Goal: Navigation & Orientation: Find specific page/section

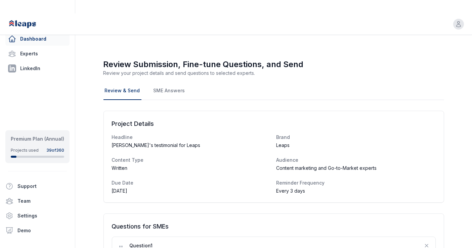
click at [42, 39] on link "Dashboard" at bounding box center [37, 38] width 64 height 13
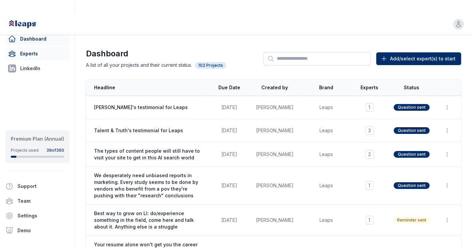
click at [30, 54] on link "Experts" at bounding box center [37, 53] width 64 height 13
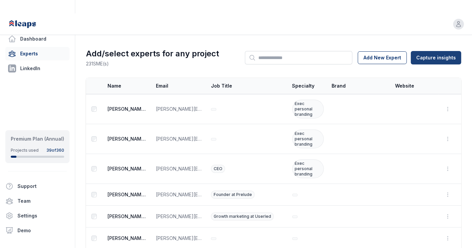
click at [428, 47] on html "Open user menu Dashboard Experts LinkedIn Premium Plan (Annual) Projects used 3…" at bounding box center [236, 124] width 472 height 248
click at [391, 31] on html "Open user menu Dashboard Experts LinkedIn Premium Plan (Annual) Projects used 3…" at bounding box center [236, 124] width 472 height 248
